Goal: Check status: Check status

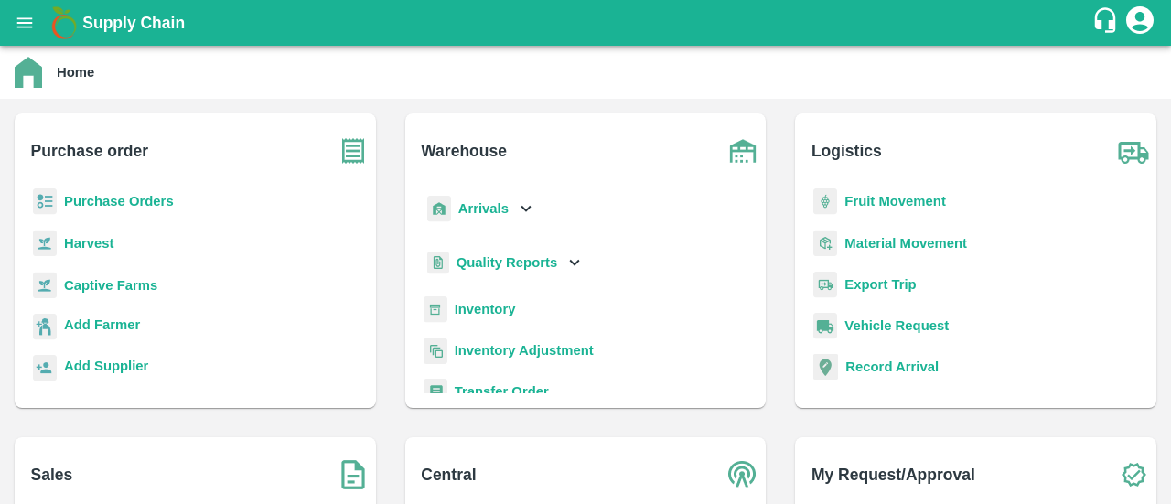
click at [918, 195] on b "Fruit Movement" at bounding box center [895, 201] width 102 height 15
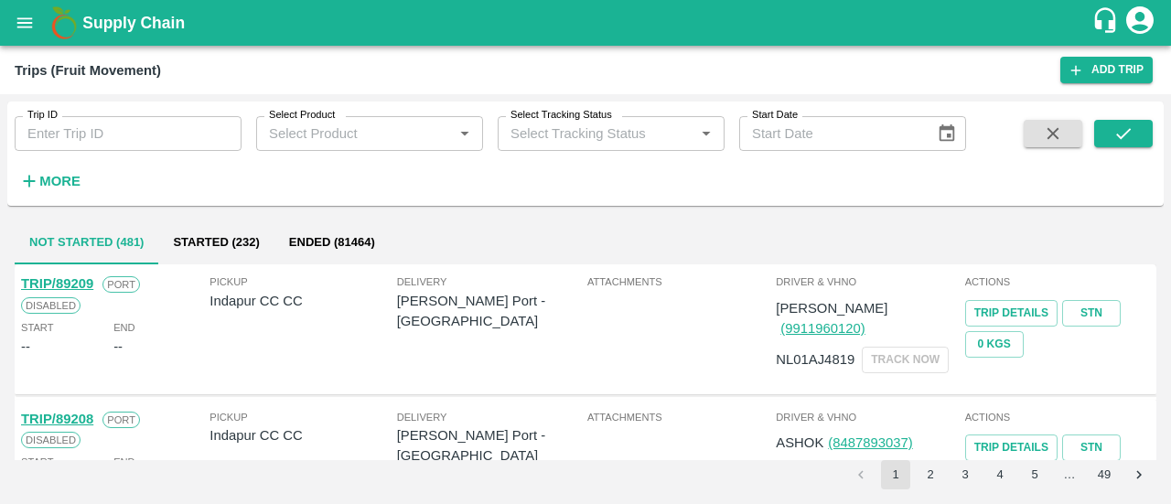
drag, startPoint x: 176, startPoint y: 155, endPoint x: 181, endPoint y: 115, distance: 39.7
click at [181, 115] on div "Trip ID Trip ID Select Product Select Product   * Select Tracking Status Select…" at bounding box center [483, 149] width 966 height 95
click at [181, 115] on div "Trip ID Trip ID" at bounding box center [120, 126] width 241 height 49
click at [177, 119] on input "Trip ID" at bounding box center [128, 133] width 227 height 35
type input "86112"
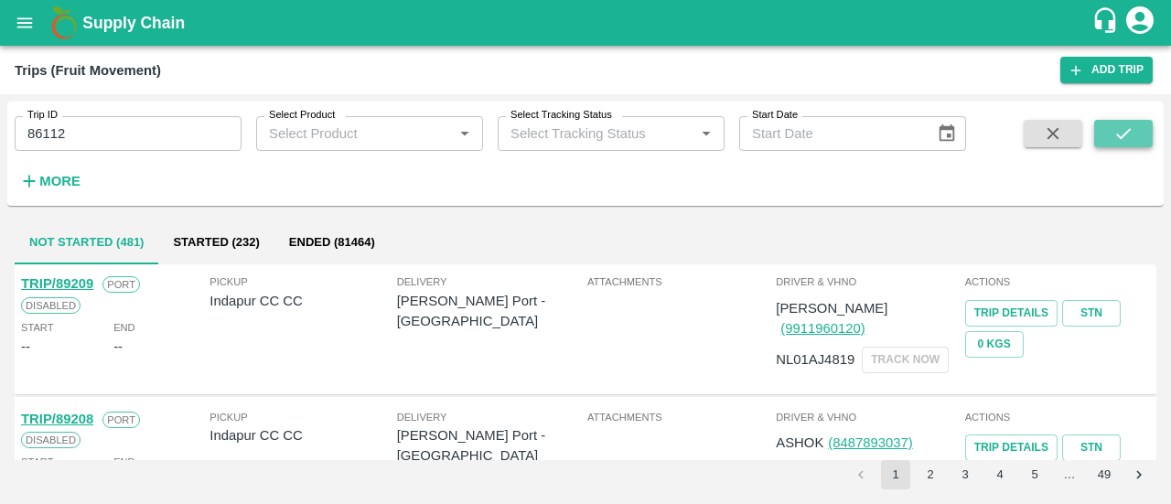
click at [1129, 132] on icon "submit" at bounding box center [1123, 133] width 20 height 20
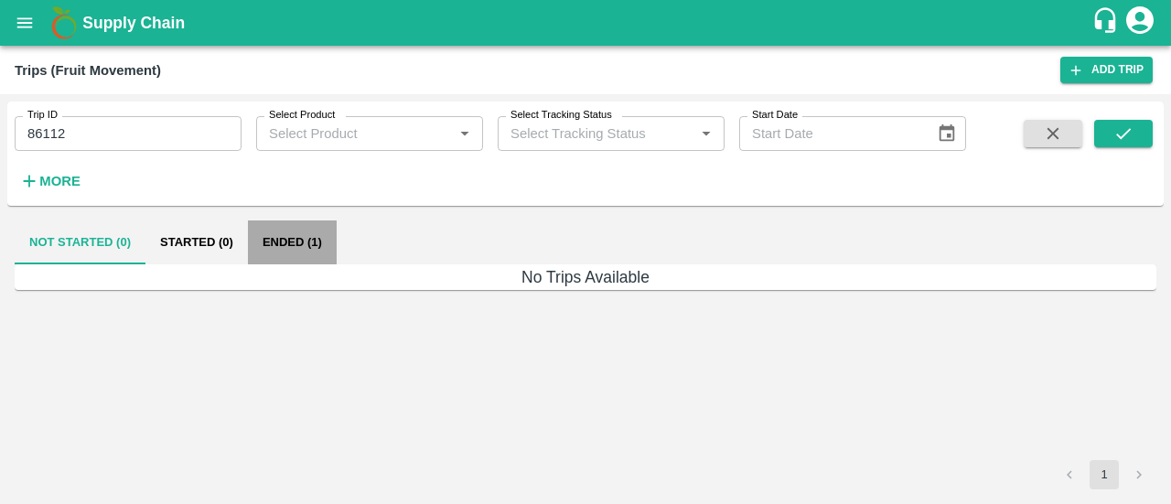
click at [303, 248] on button "Ended (1)" at bounding box center [292, 242] width 89 height 44
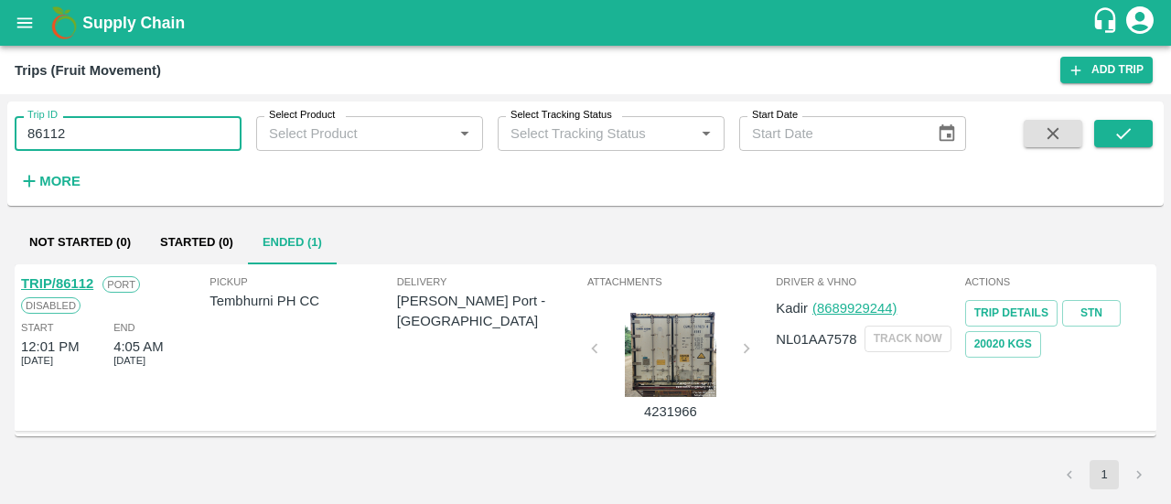
click at [170, 124] on input "86112" at bounding box center [128, 133] width 227 height 35
type input "86612"
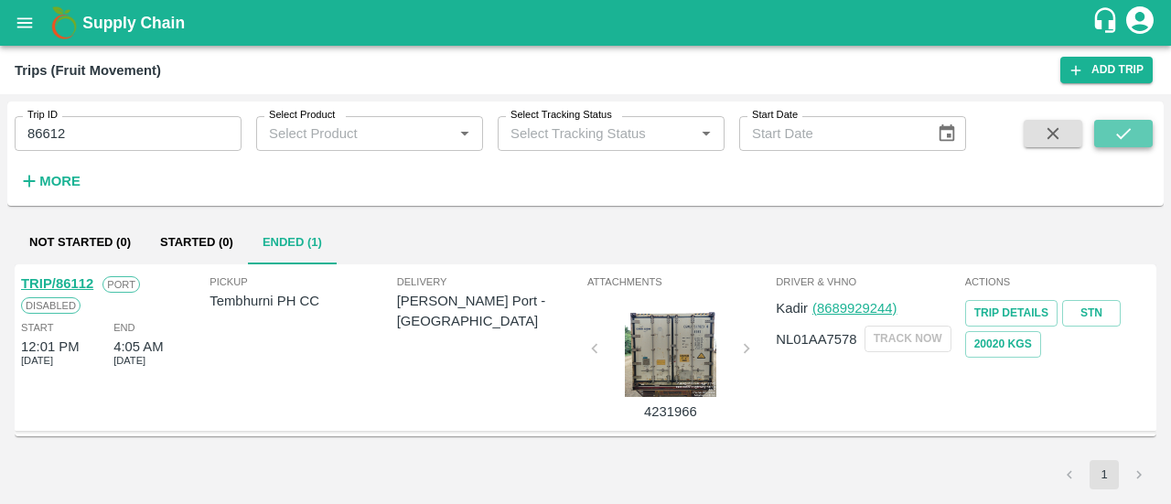
click at [1112, 122] on button "submit" at bounding box center [1123, 133] width 59 height 27
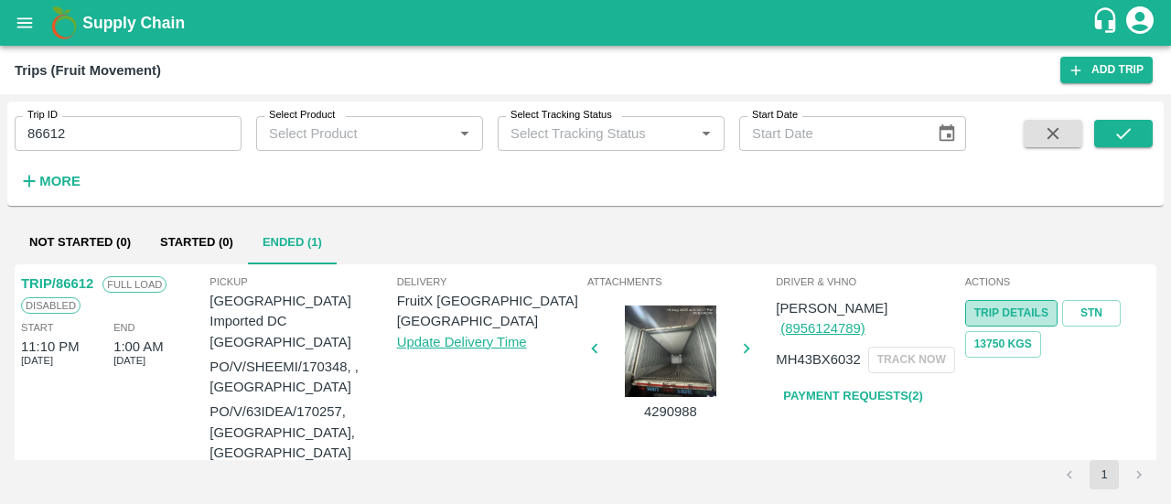
click at [1002, 321] on link "Trip Details" at bounding box center [1011, 313] width 92 height 27
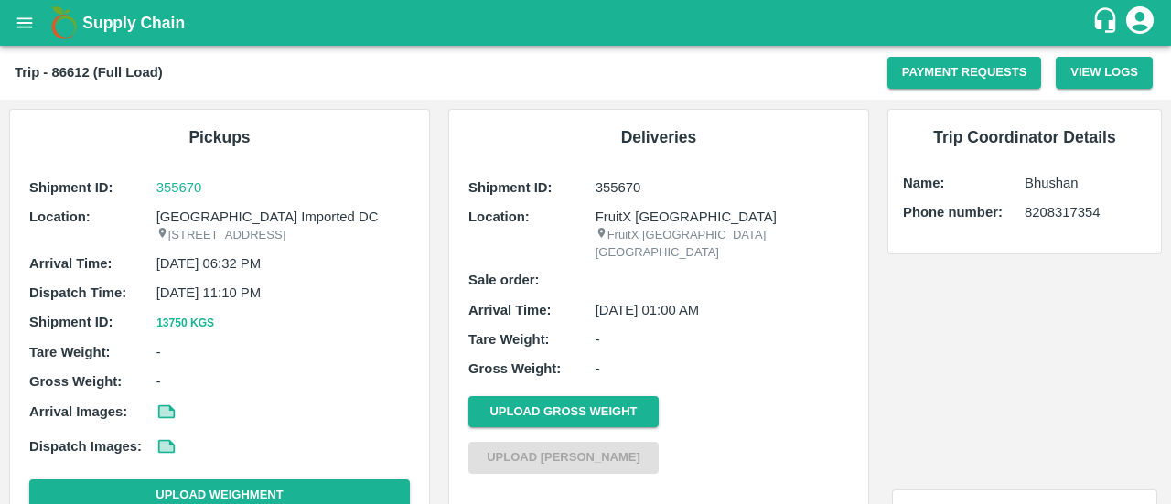
click at [148, 34] on h1 "Supply Chain" at bounding box center [586, 23] width 1009 height 26
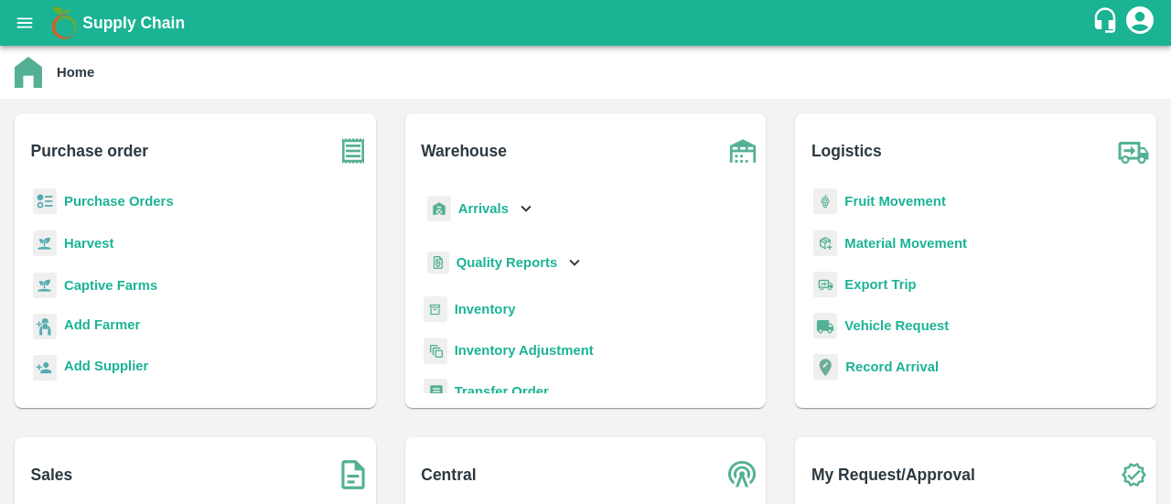
click at [924, 204] on b "Fruit Movement" at bounding box center [895, 201] width 102 height 15
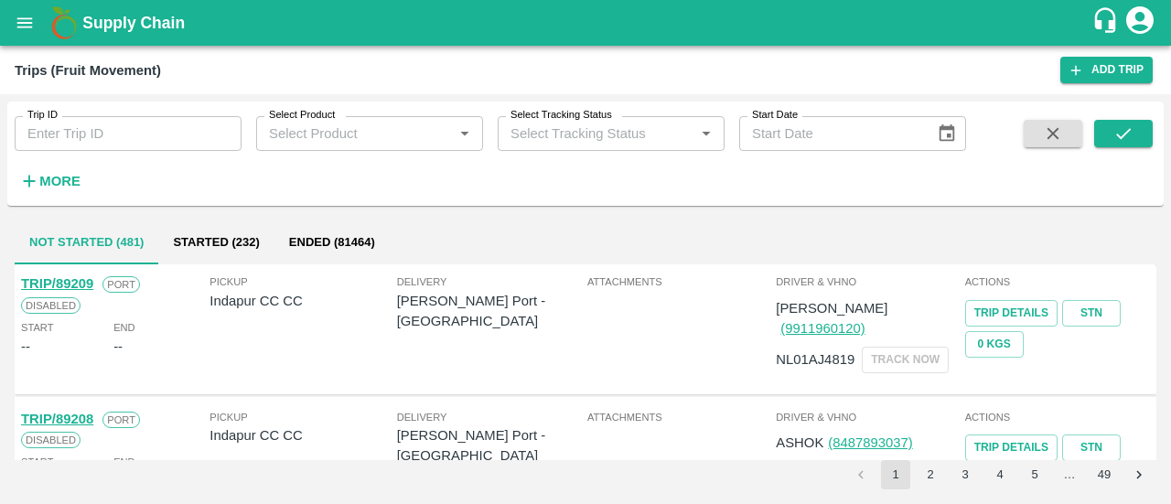
click at [340, 143] on input "Select Product" at bounding box center [355, 134] width 186 height 24
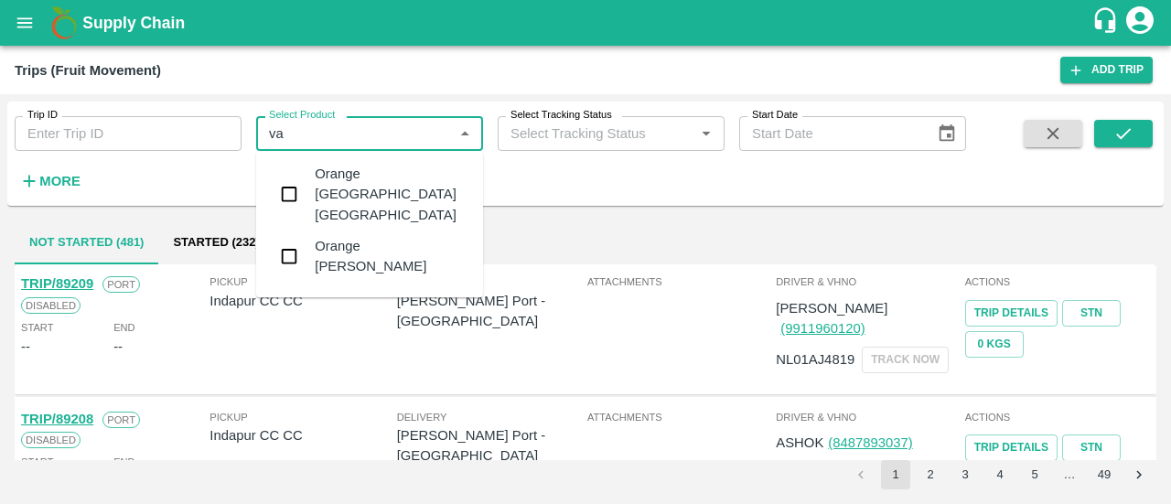
type input "v"
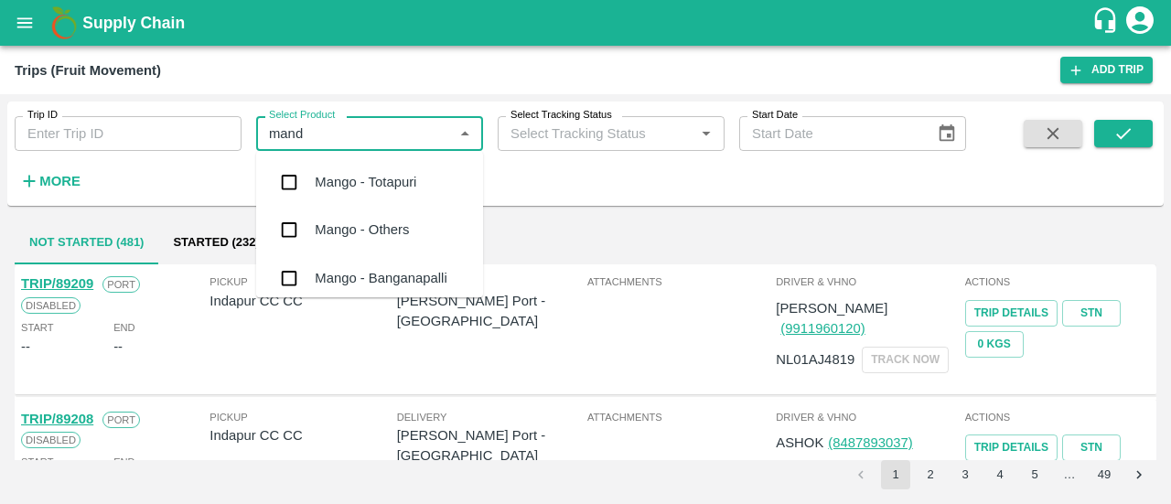
type input "manda"
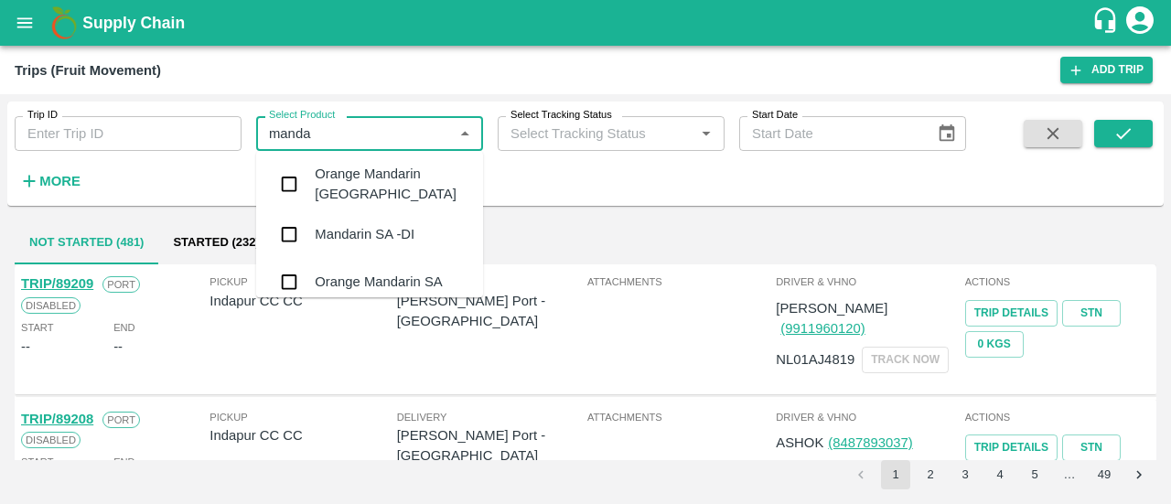
click at [391, 224] on div "Mandarin SA -DI" at bounding box center [365, 234] width 100 height 20
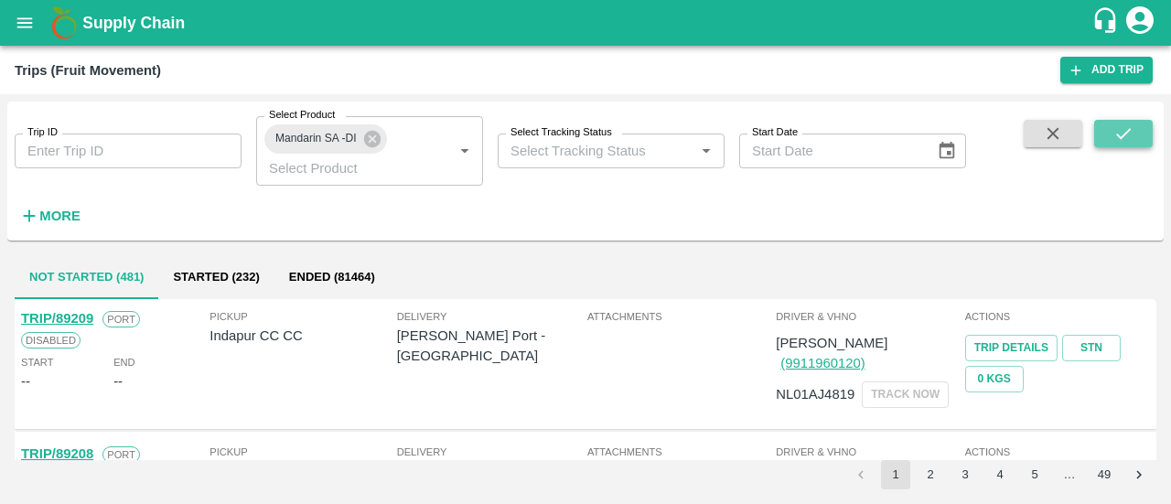
click at [1099, 136] on button "submit" at bounding box center [1123, 133] width 59 height 27
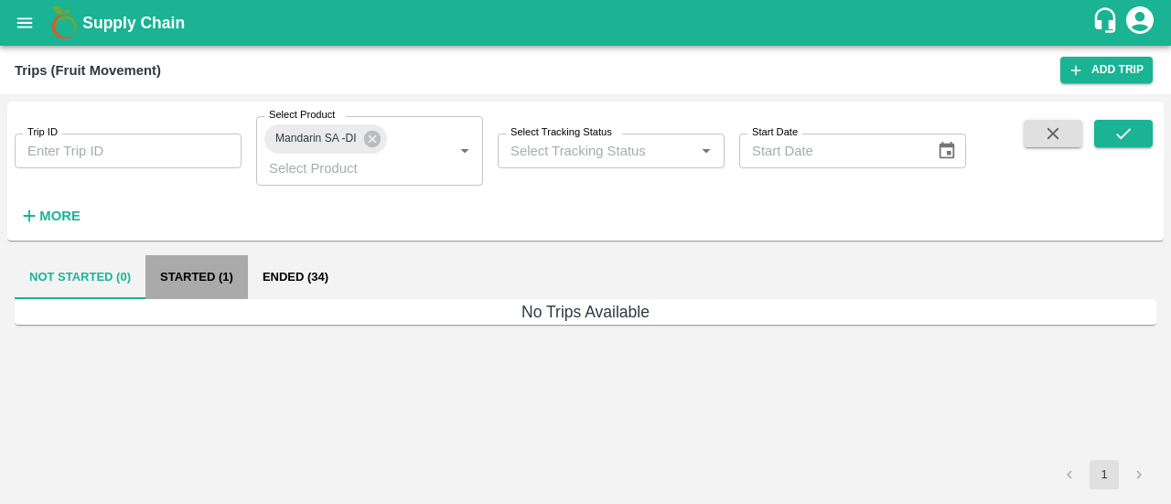
click at [187, 281] on button "Started (1)" at bounding box center [196, 277] width 102 height 44
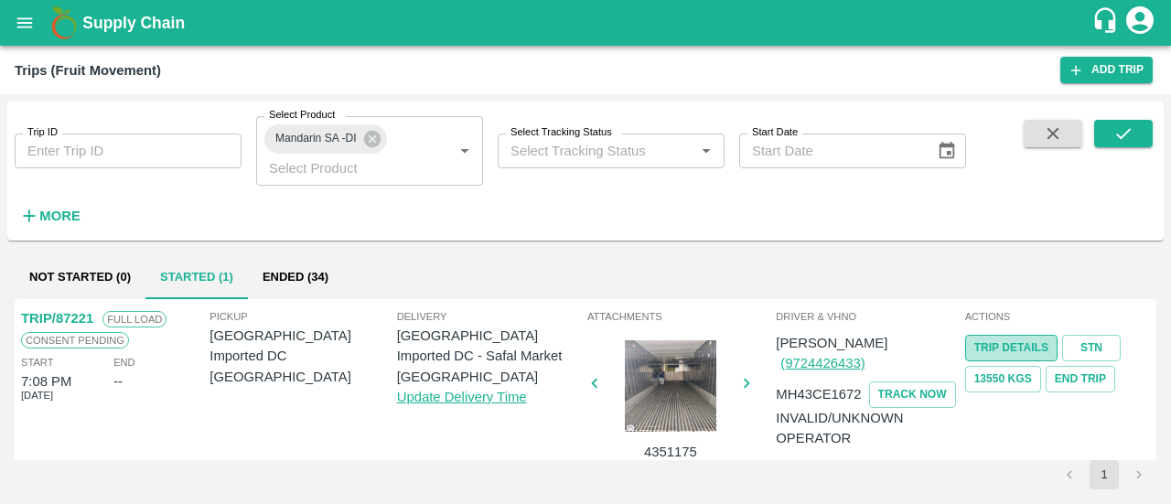
click at [1001, 341] on link "Trip Details" at bounding box center [1011, 348] width 92 height 27
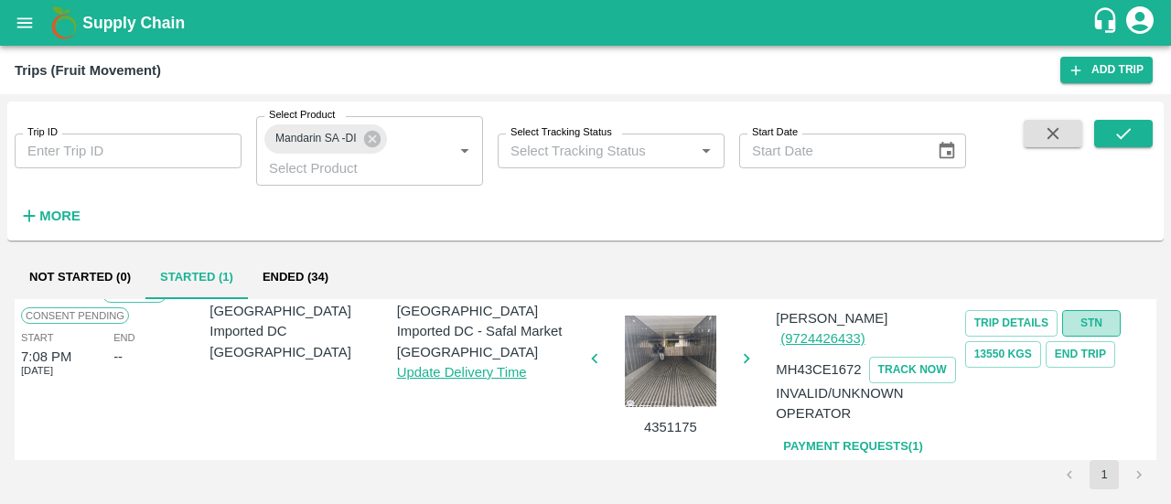
click at [1076, 323] on link "STN" at bounding box center [1091, 323] width 59 height 27
